Goal: Find specific page/section: Find specific page/section

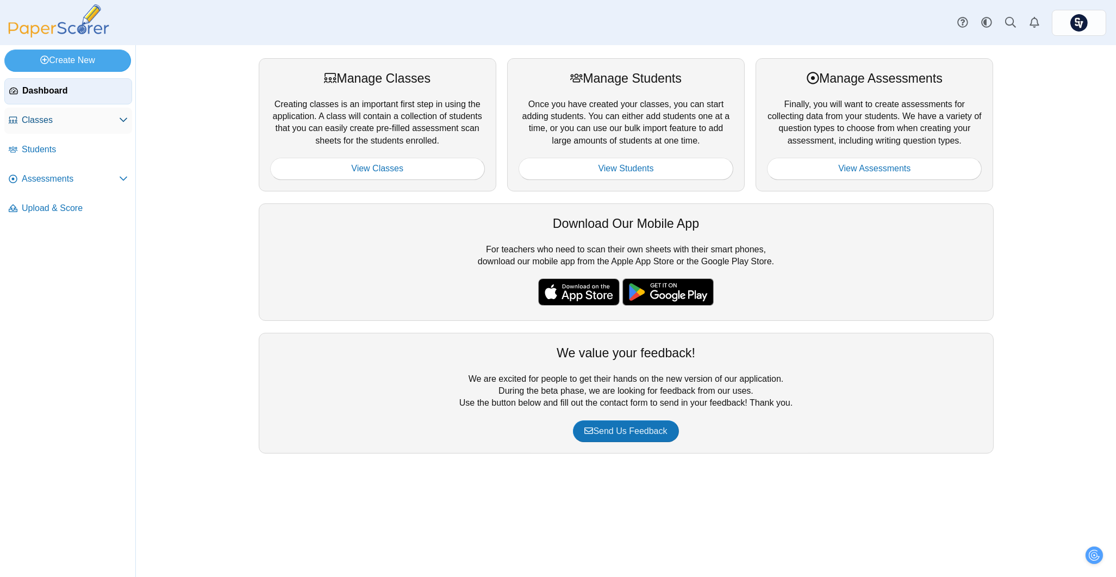
click at [84, 116] on span "Classes" at bounding box center [70, 120] width 97 height 12
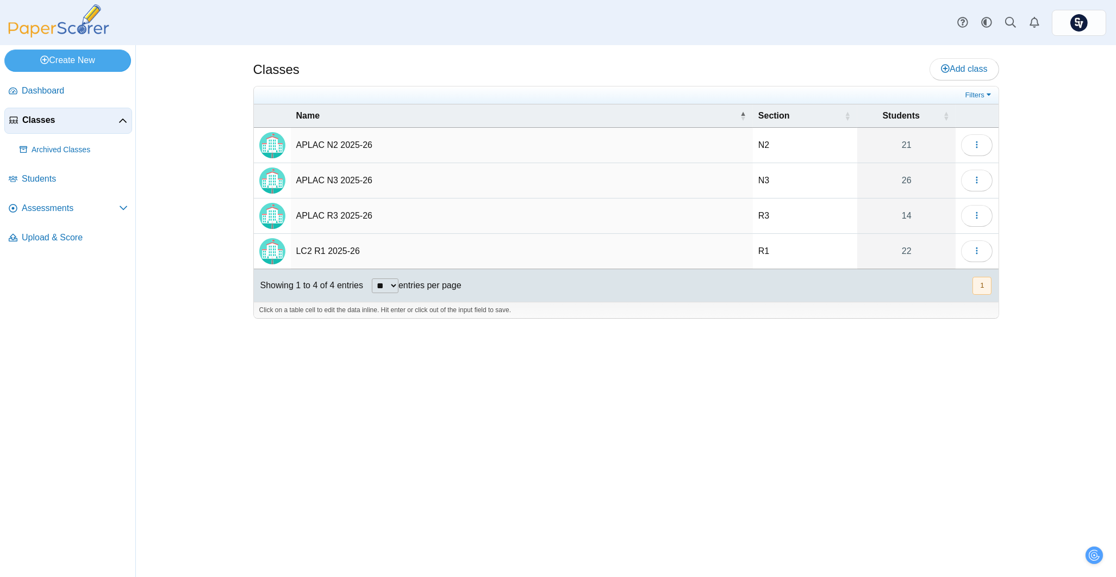
click at [326, 251] on td "LC2 R1 2025-26" at bounding box center [522, 251] width 462 height 35
click at [985, 247] on button "button" at bounding box center [977, 251] width 32 height 22
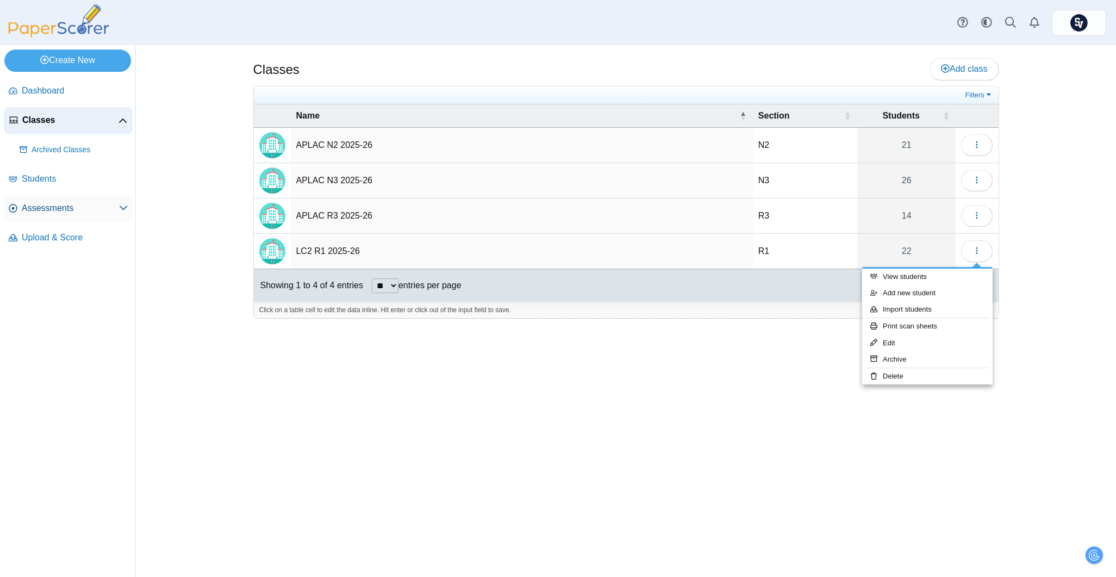
click at [56, 204] on span "Assessments" at bounding box center [70, 208] width 97 height 12
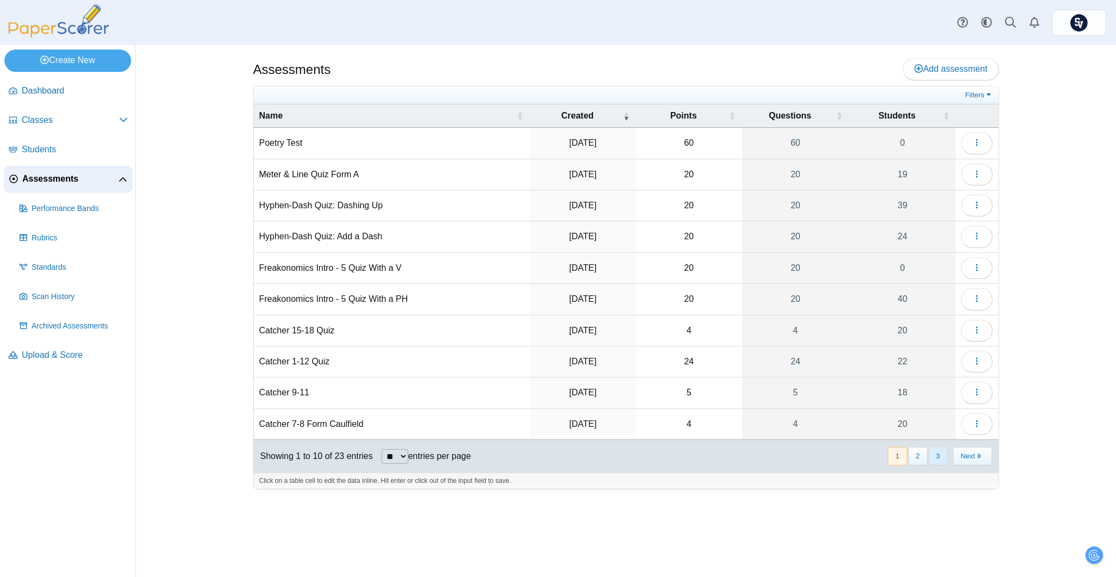
click at [937, 463] on button "3" at bounding box center [938, 456] width 19 height 18
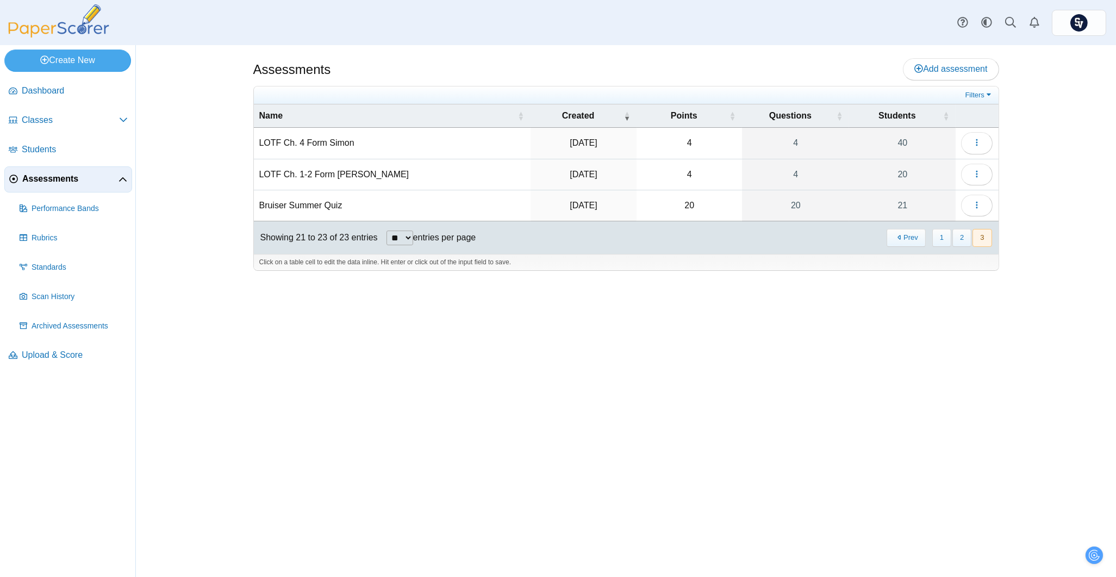
click at [980, 86] on div "Filters Show only: Loading…" at bounding box center [626, 95] width 745 height 18
click at [981, 93] on link "Filters" at bounding box center [979, 95] width 33 height 11
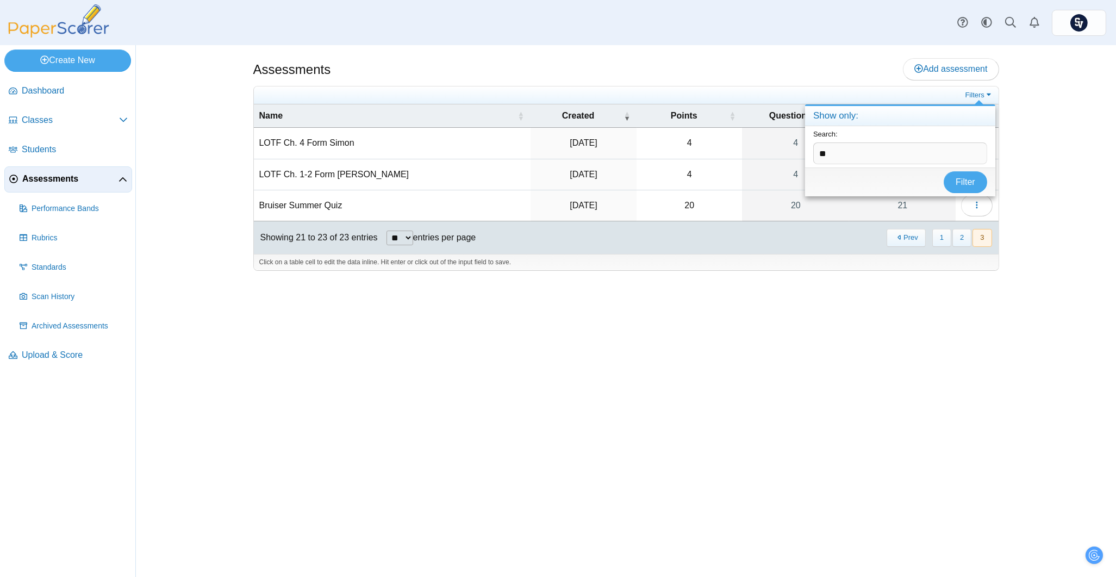
type input "*"
type input "***"
click at [944, 171] on button "Filter" at bounding box center [966, 182] width 44 height 22
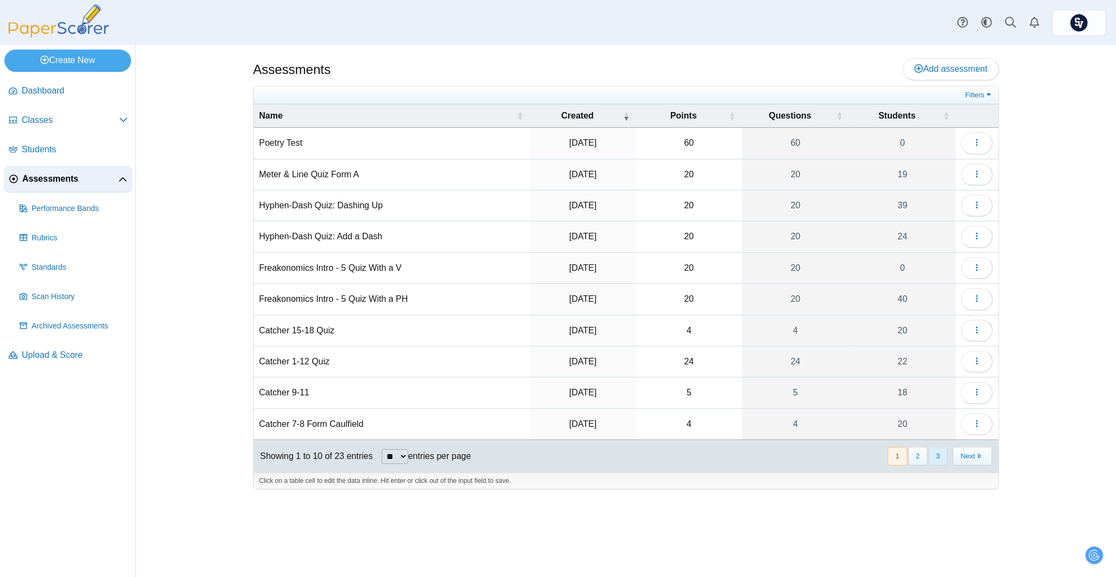
click at [936, 456] on button "3" at bounding box center [938, 456] width 19 height 18
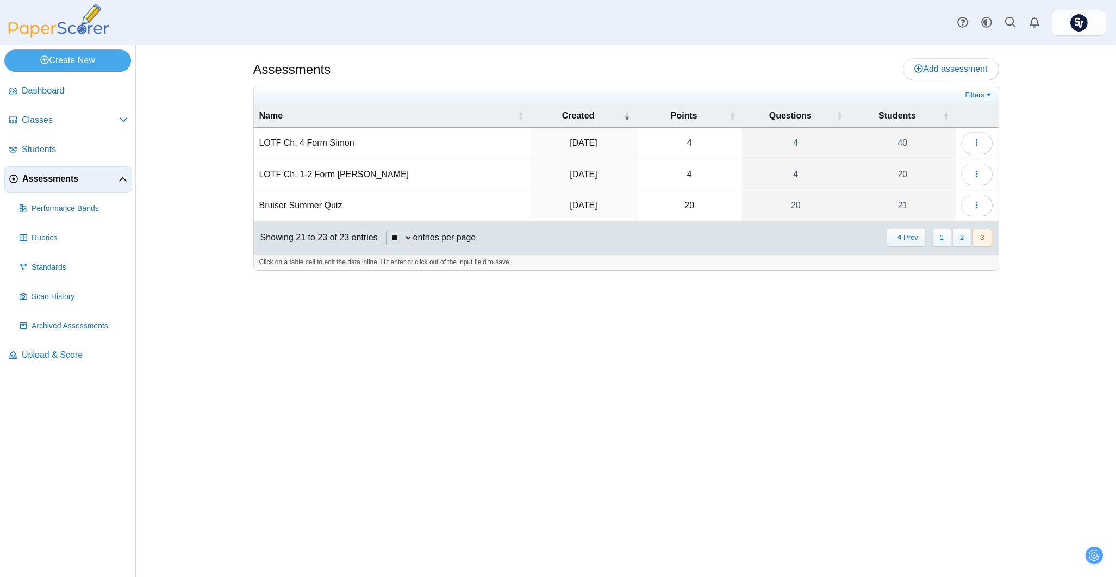
click at [994, 147] on td "Loading…" at bounding box center [977, 143] width 42 height 31
click at [987, 144] on button "button" at bounding box center [977, 143] width 32 height 22
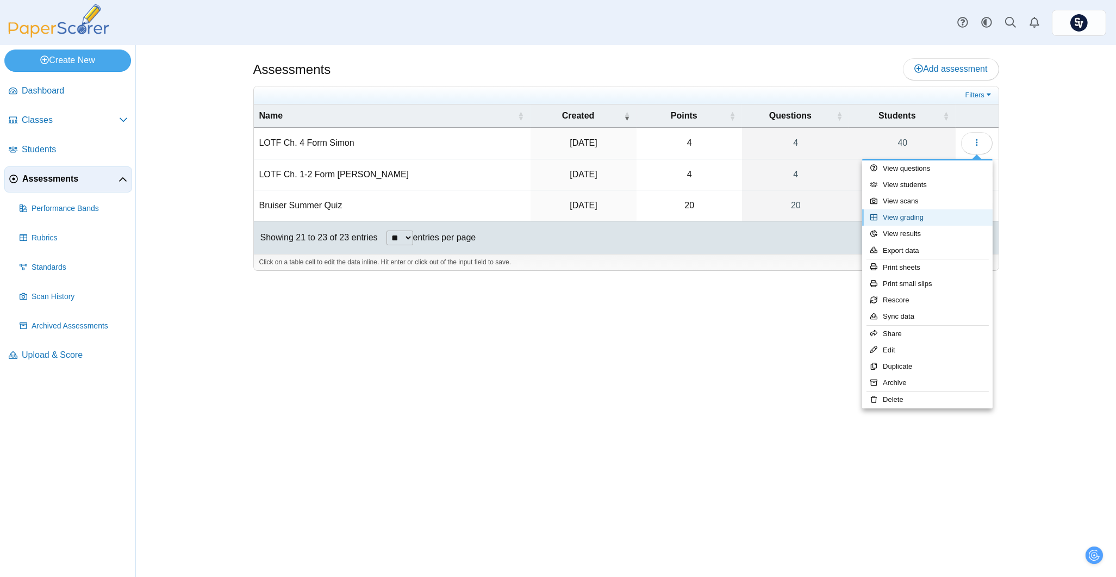
click at [940, 218] on link "View grading" at bounding box center [927, 217] width 131 height 16
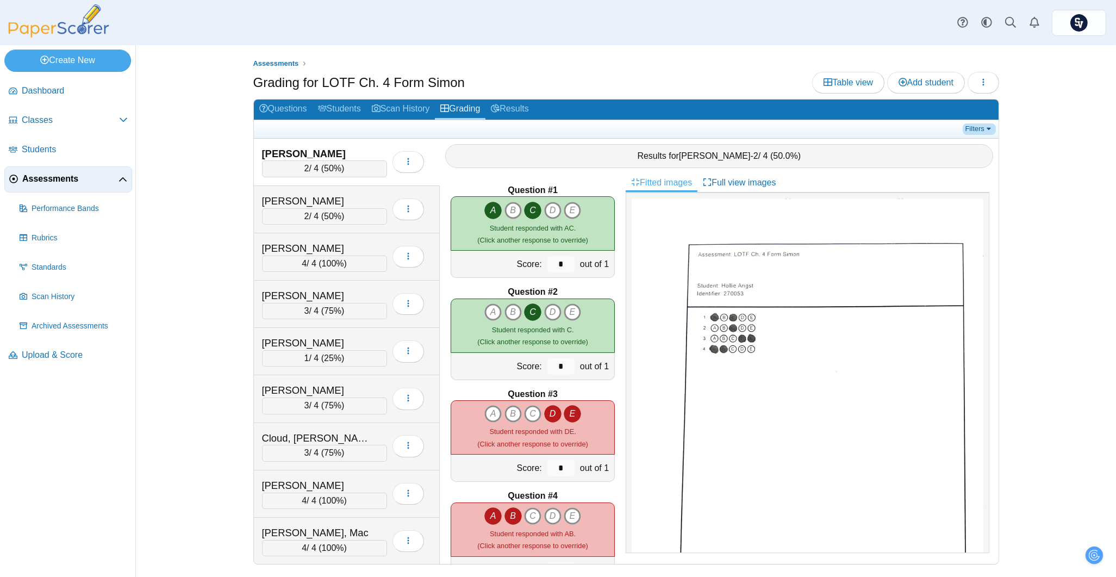
click at [988, 132] on link "Filters" at bounding box center [979, 128] width 33 height 11
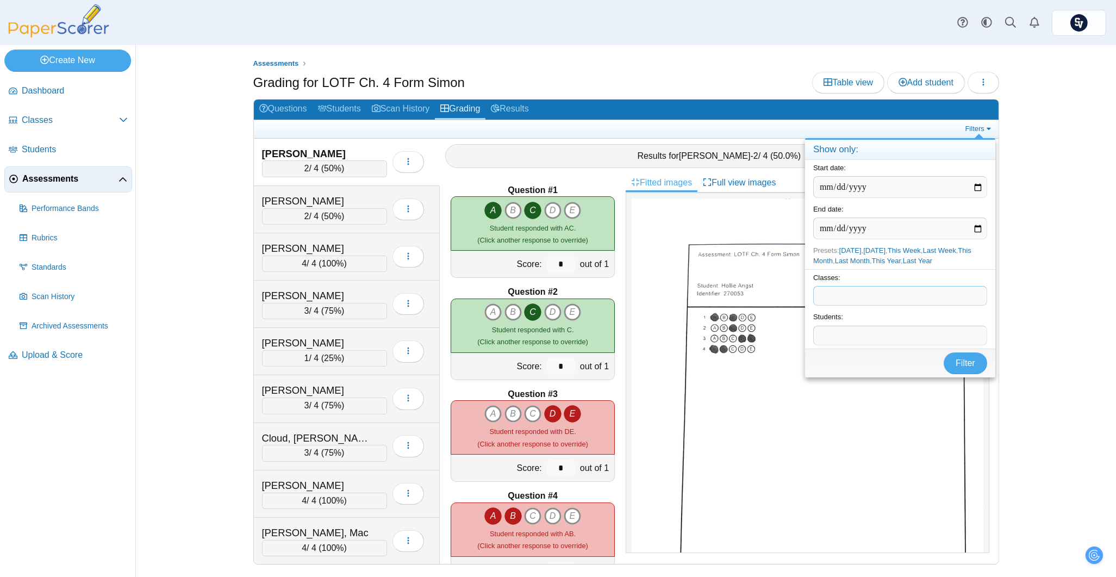
click at [874, 296] on span at bounding box center [900, 296] width 173 height 18
click at [953, 362] on button "Filter" at bounding box center [966, 363] width 44 height 22
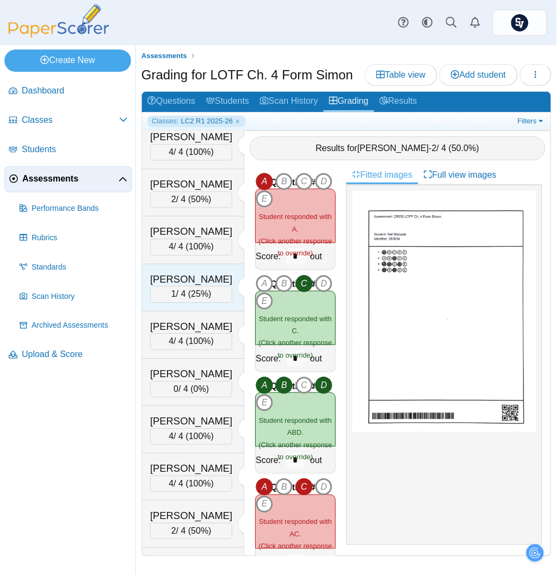
scroll to position [526, 0]
